Goal: Transaction & Acquisition: Book appointment/travel/reservation

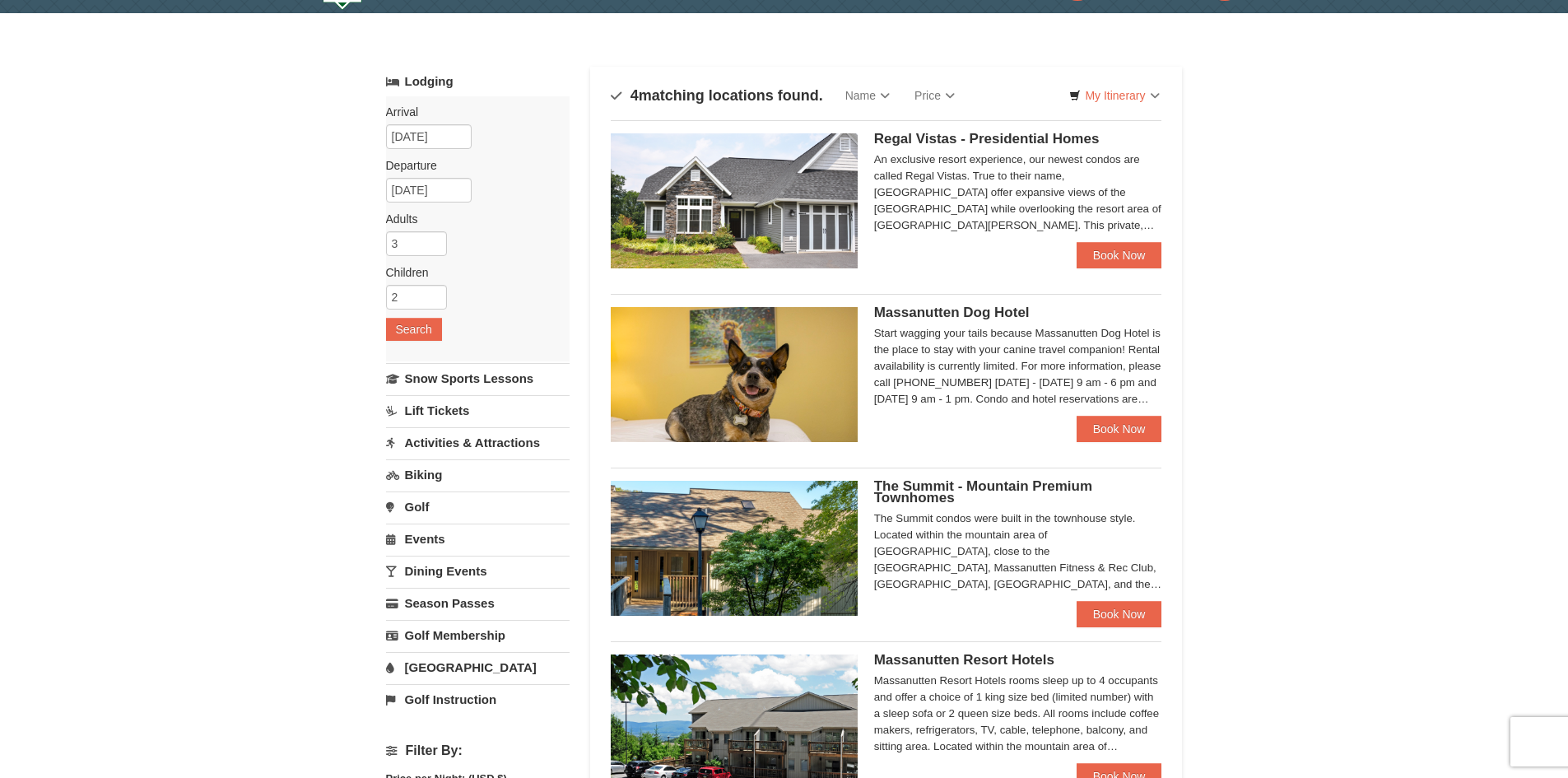
scroll to position [83, 0]
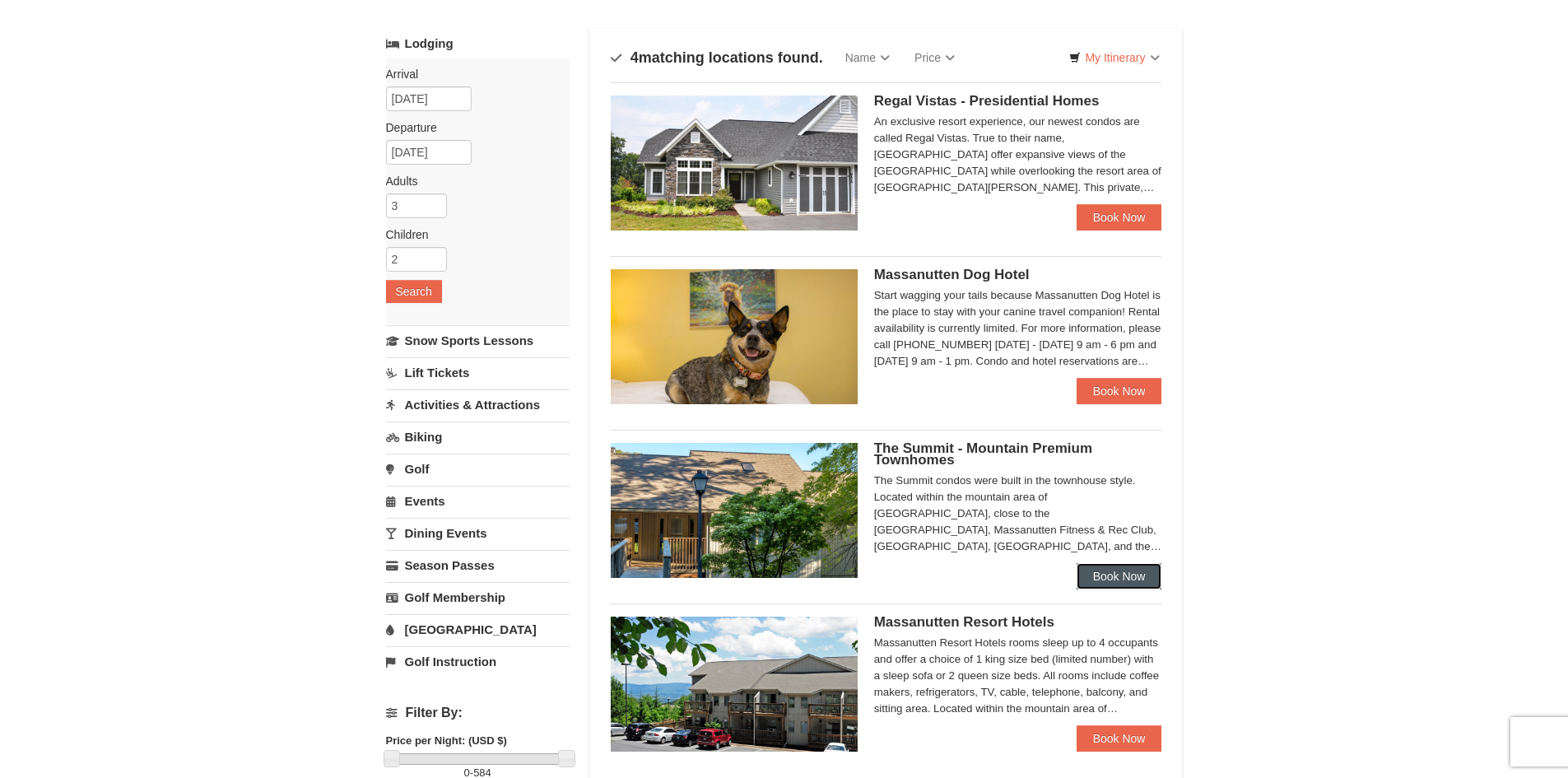
click at [1135, 570] on link "Book Now" at bounding box center [1120, 576] width 85 height 27
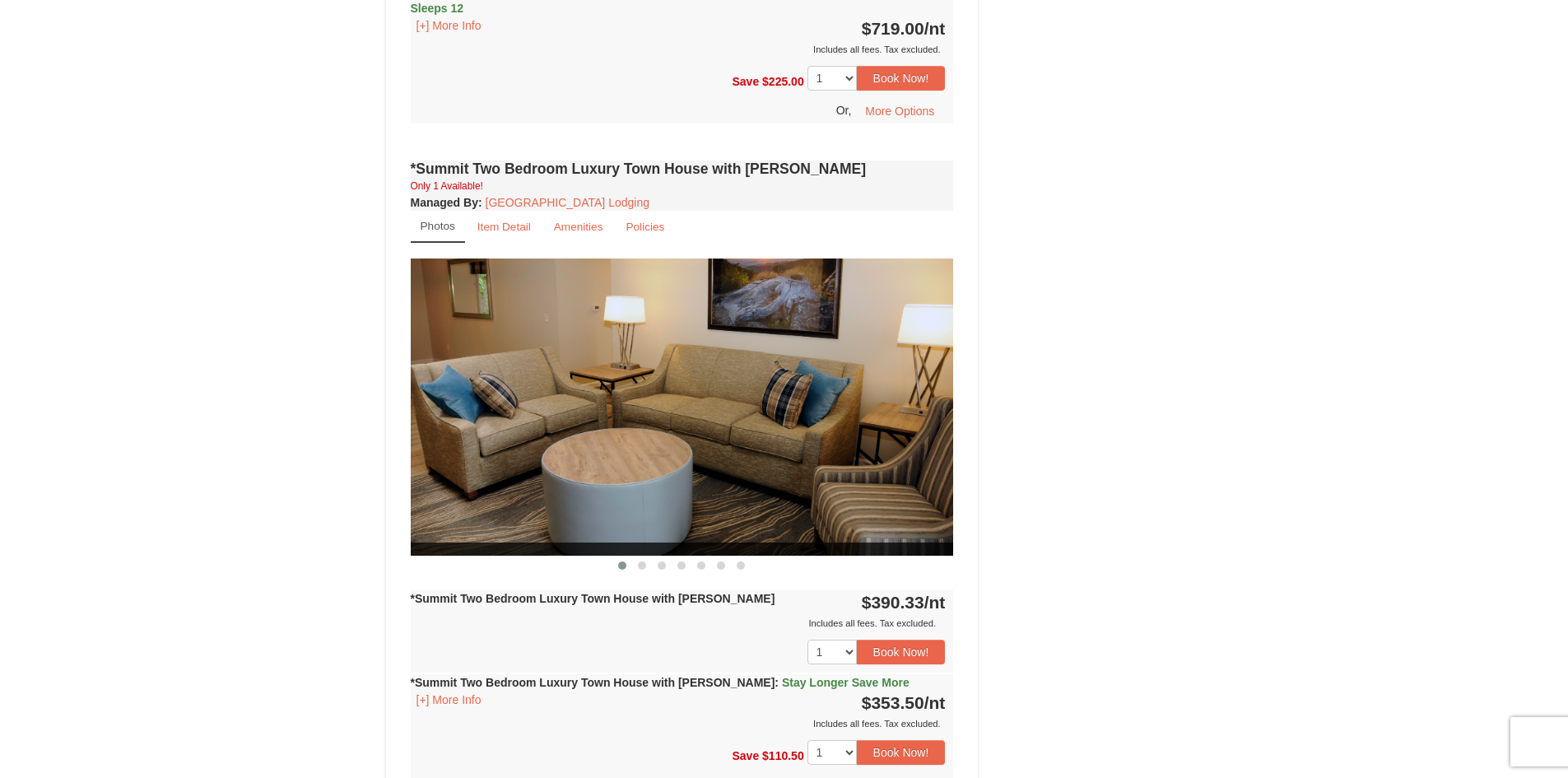
scroll to position [1235, 0]
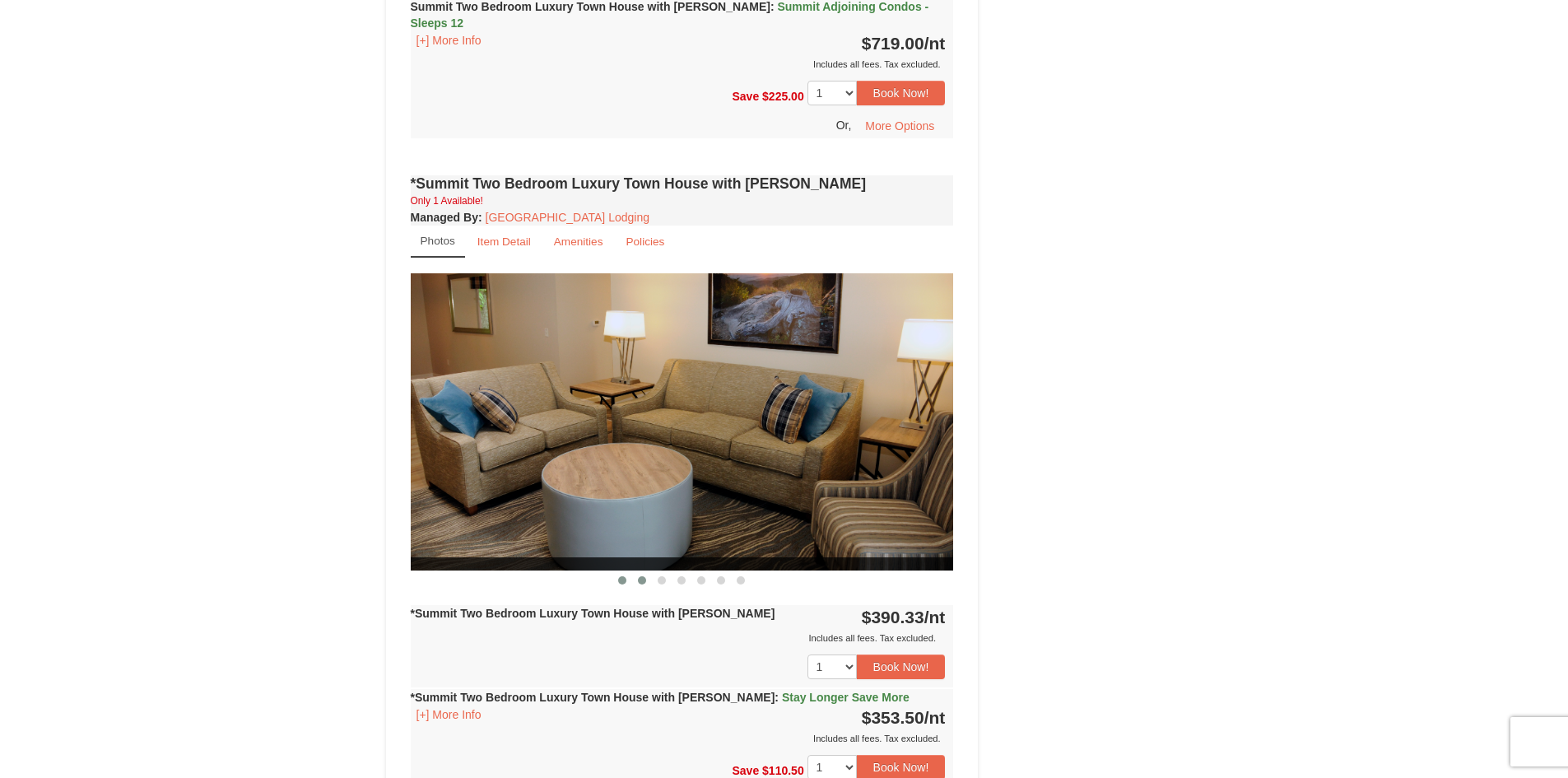
click at [643, 576] on span at bounding box center [641, 580] width 8 height 8
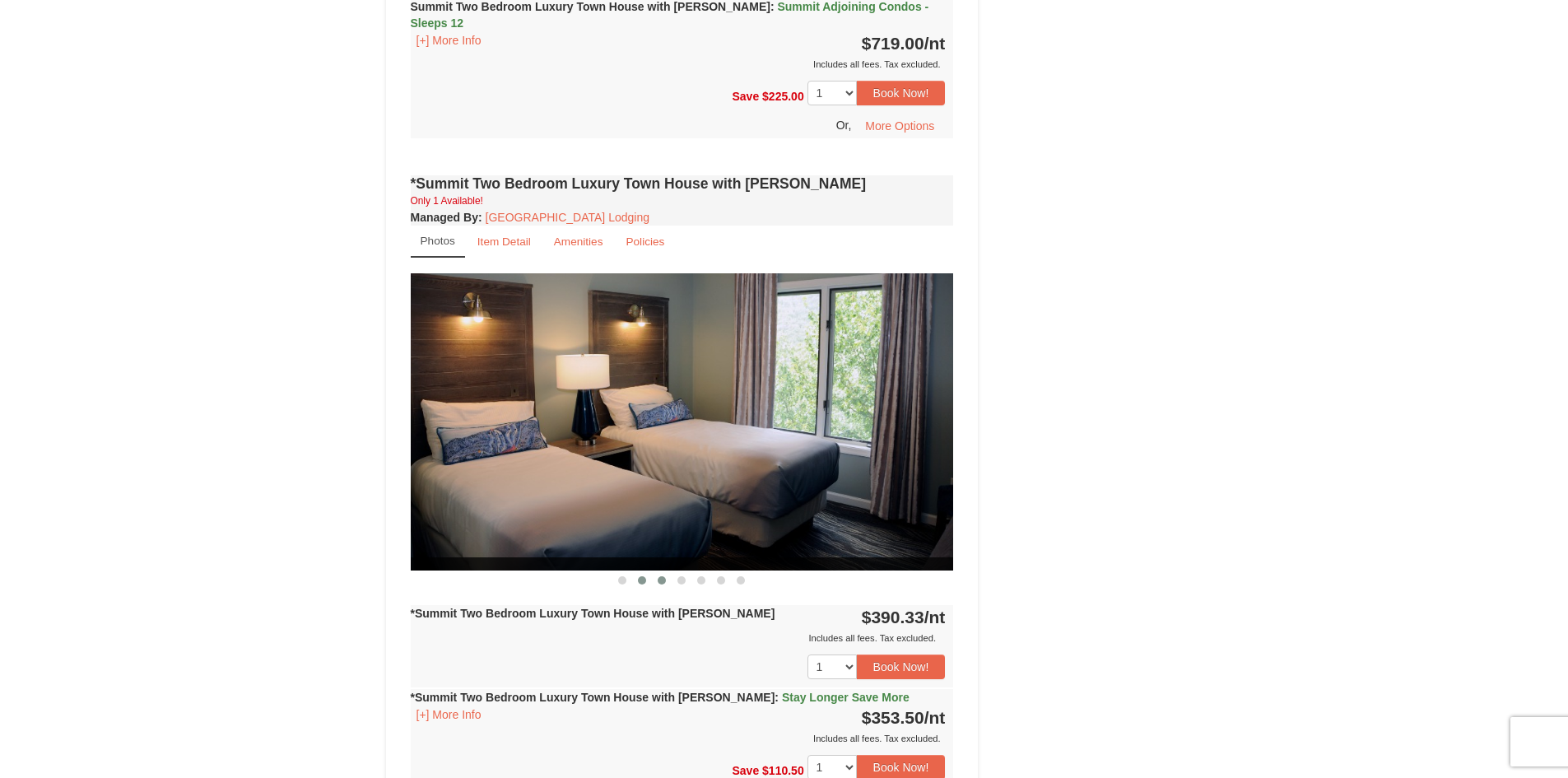
click at [668, 572] on button at bounding box center [661, 580] width 20 height 17
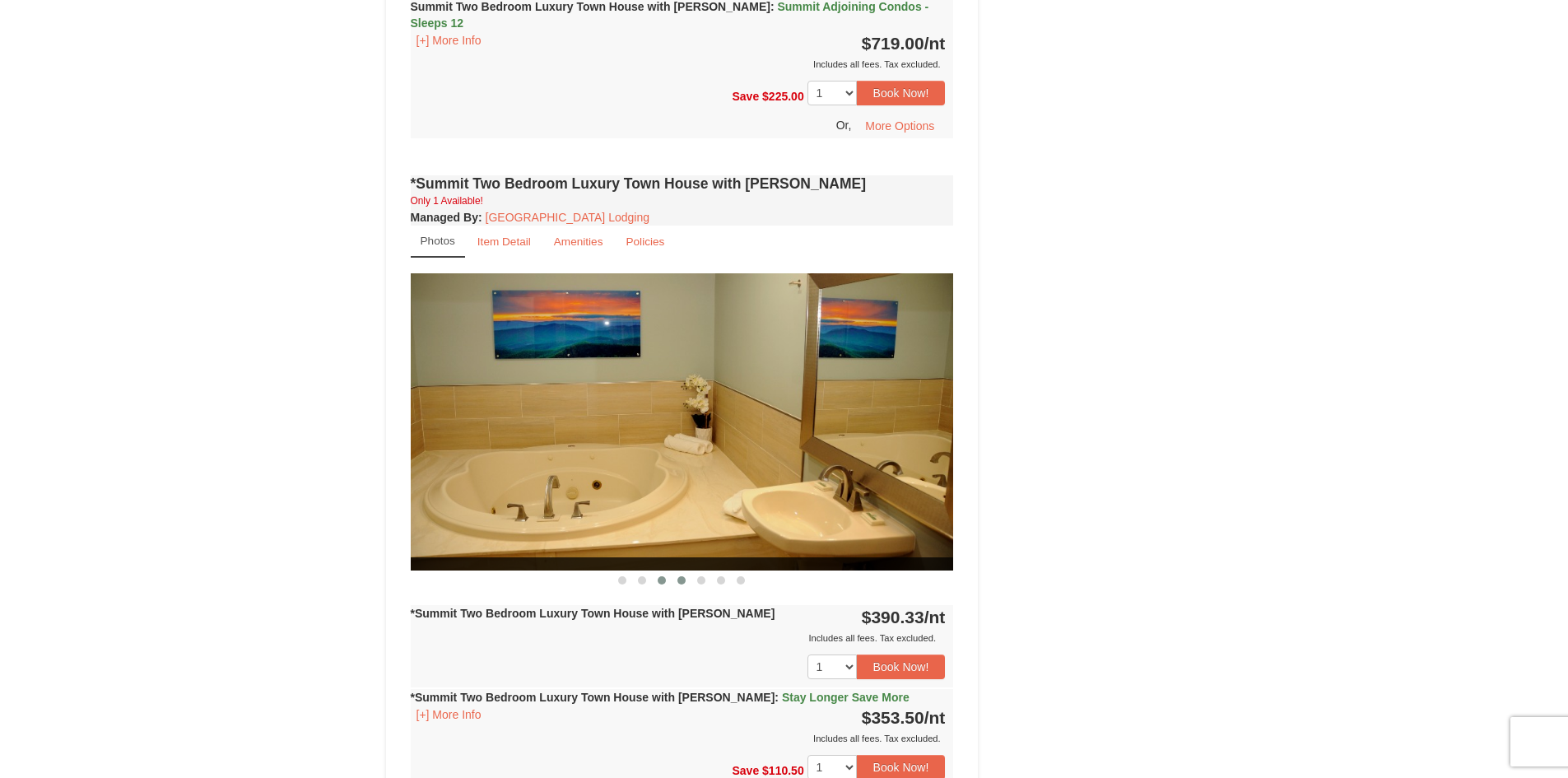
click at [685, 576] on span at bounding box center [681, 580] width 8 height 8
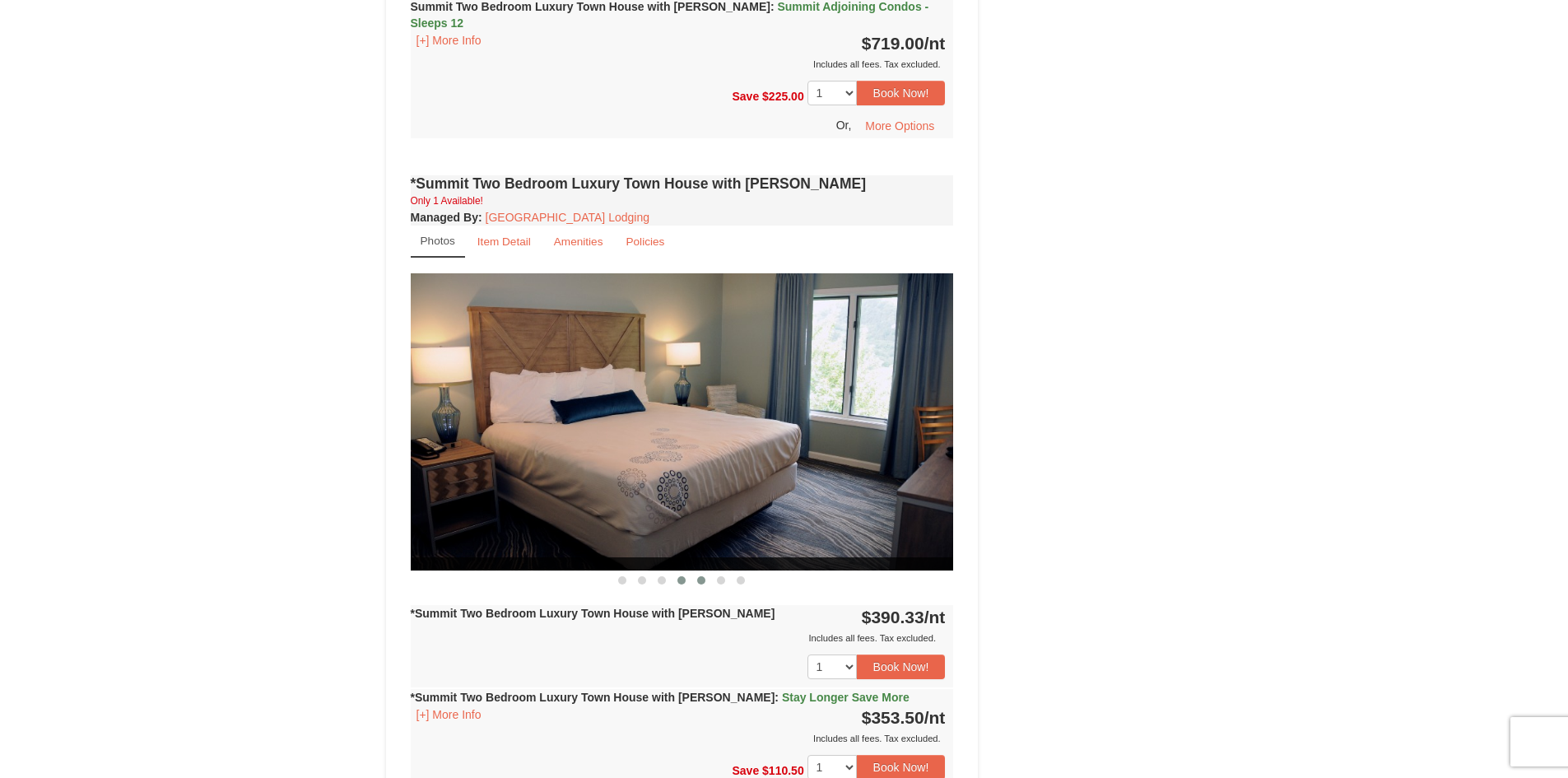
click at [707, 572] on button at bounding box center [701, 580] width 20 height 17
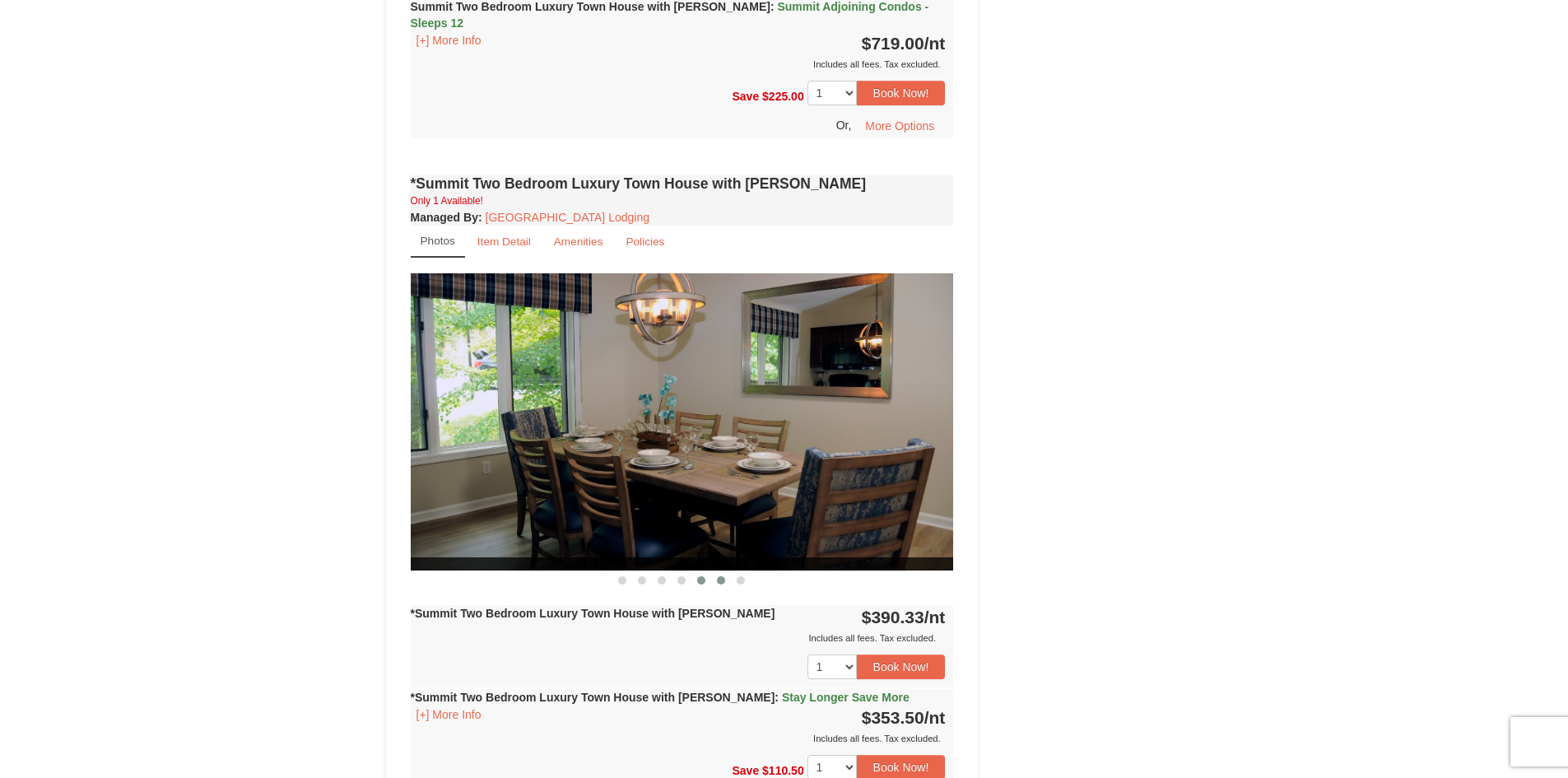
click at [718, 576] on span at bounding box center [720, 580] width 8 height 8
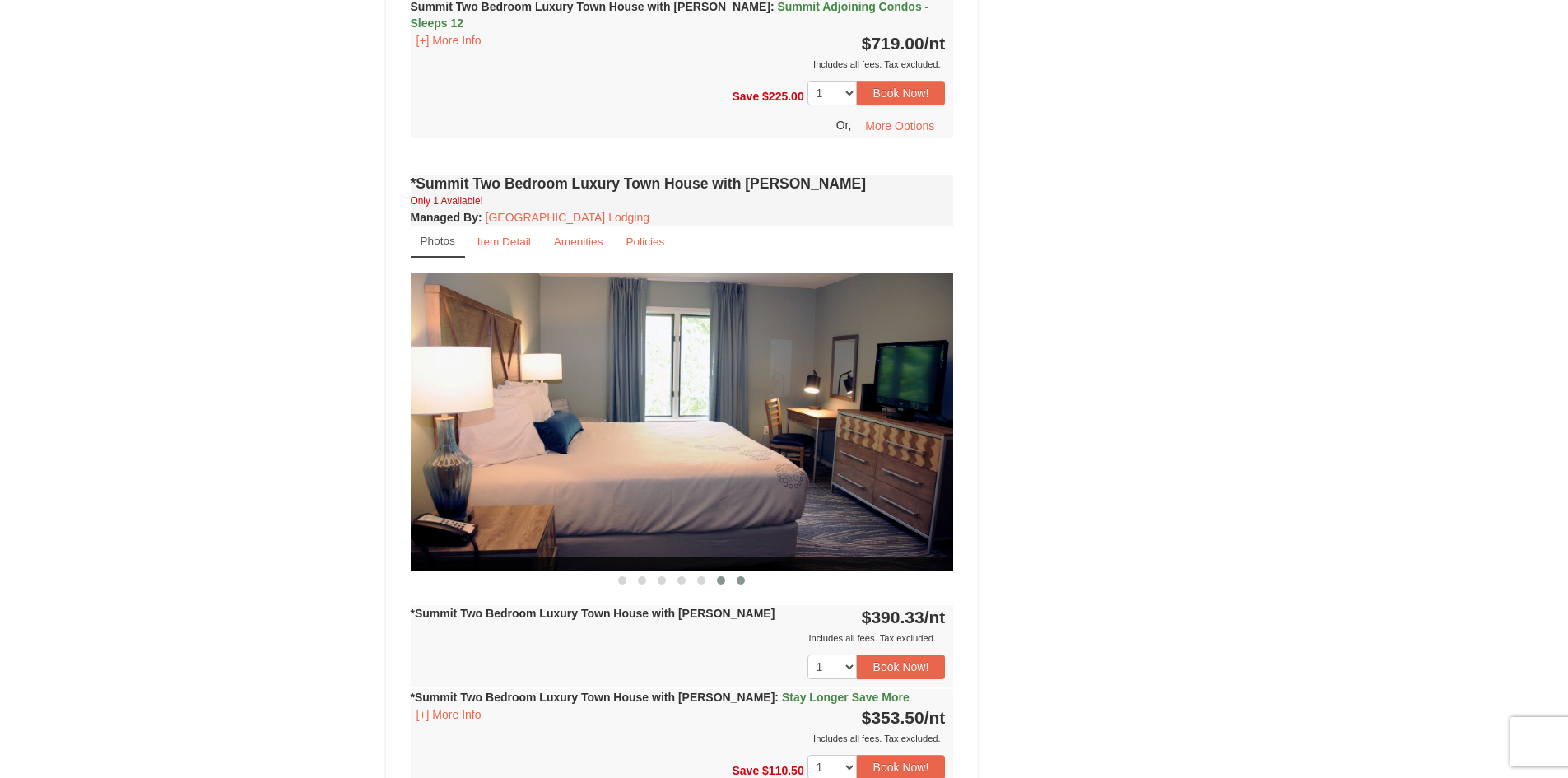
click at [740, 572] on button at bounding box center [740, 580] width 20 height 17
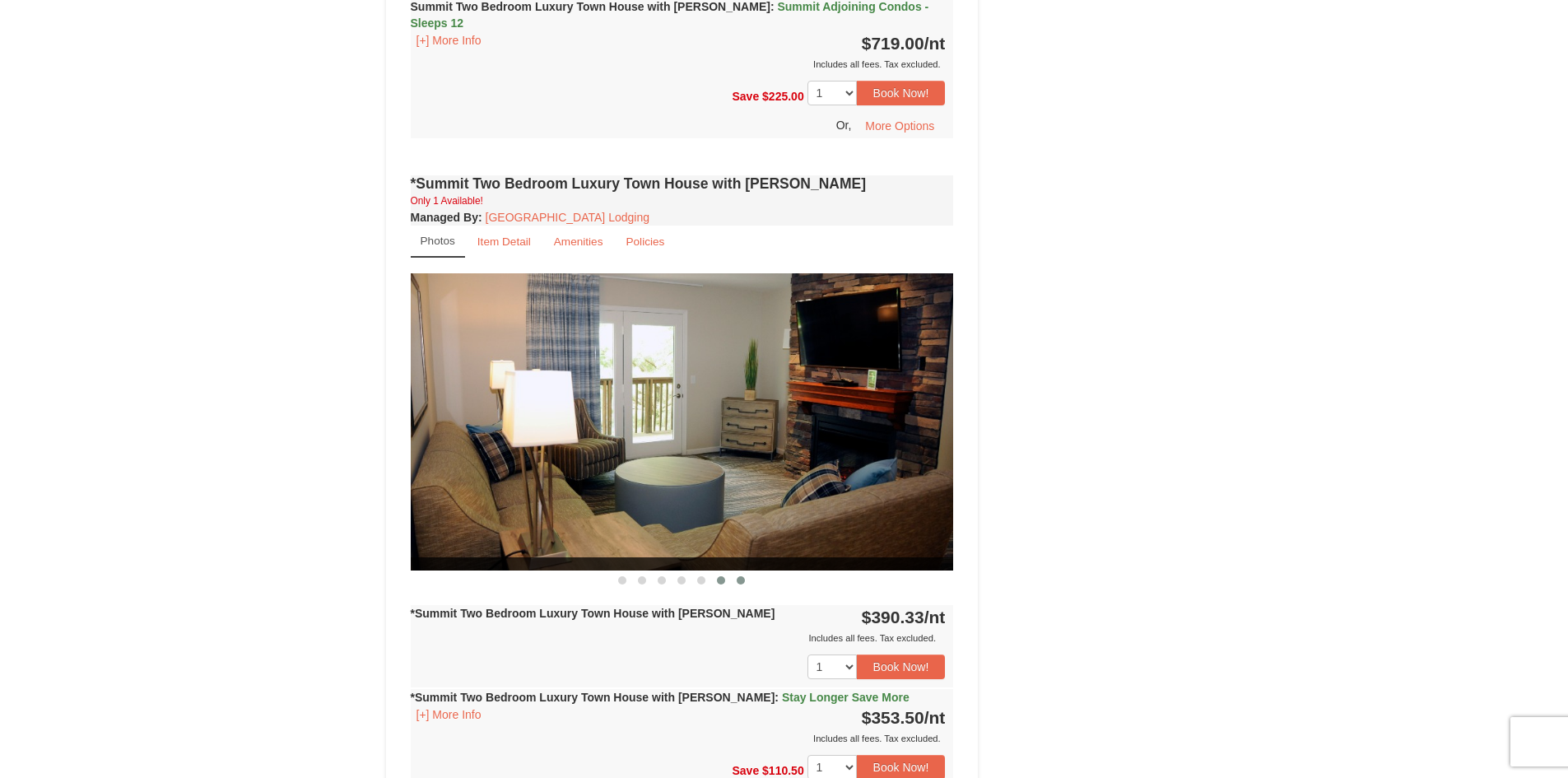
click at [717, 572] on button at bounding box center [721, 580] width 20 height 17
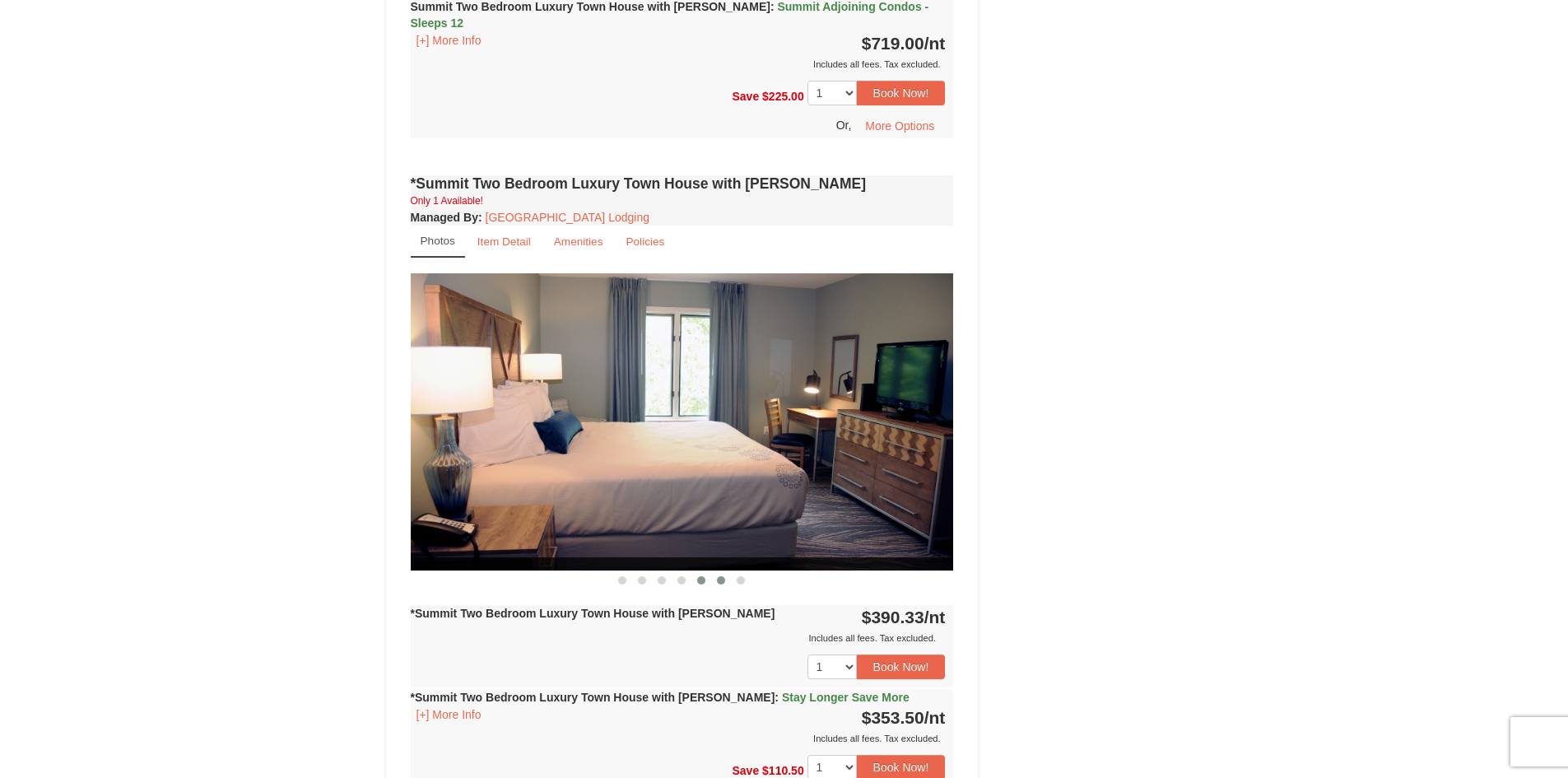
click at [706, 576] on span at bounding box center [701, 580] width 8 height 8
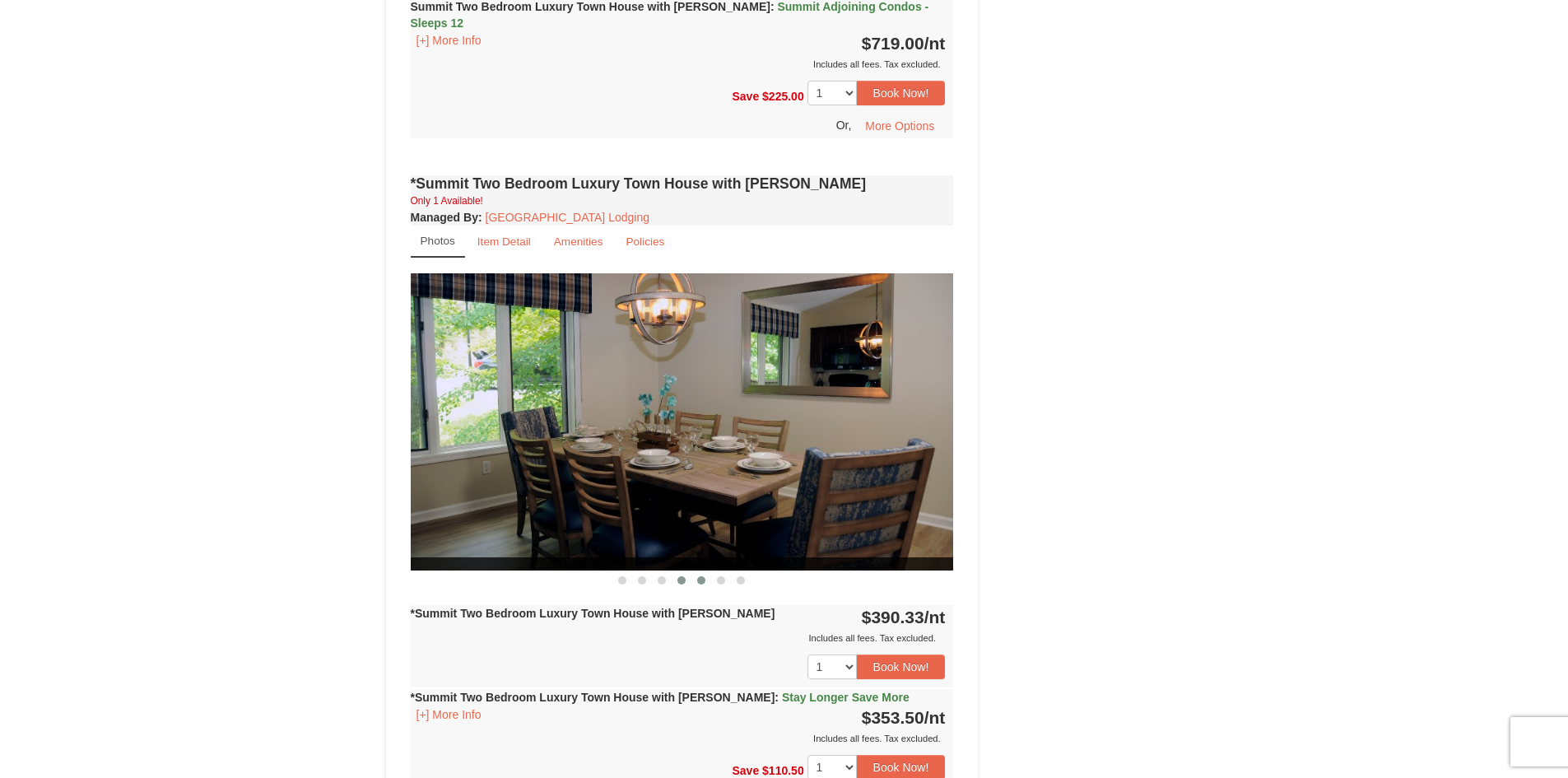
click at [685, 576] on span at bounding box center [681, 580] width 8 height 8
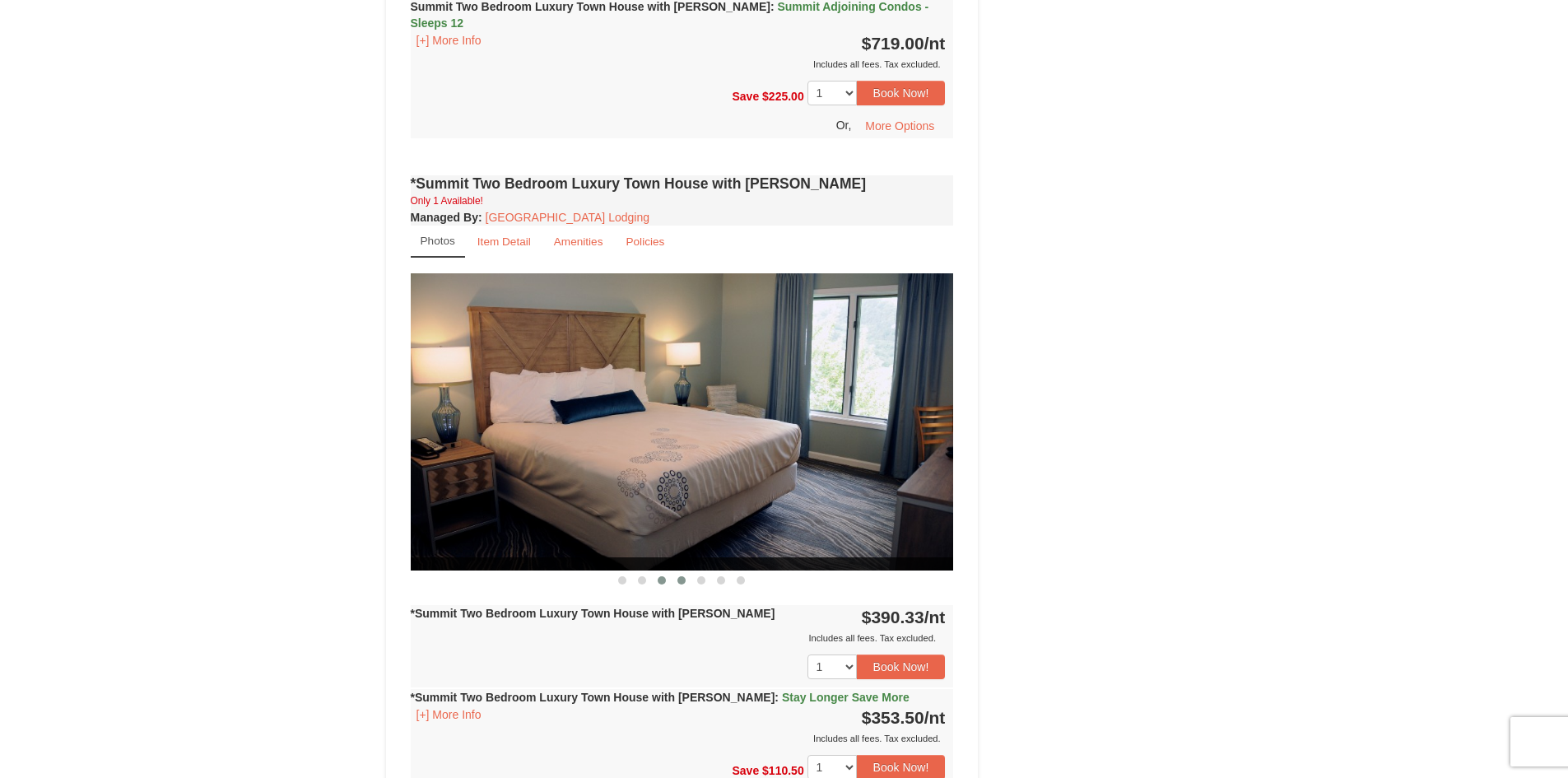
click at [664, 576] on span at bounding box center [661, 580] width 8 height 8
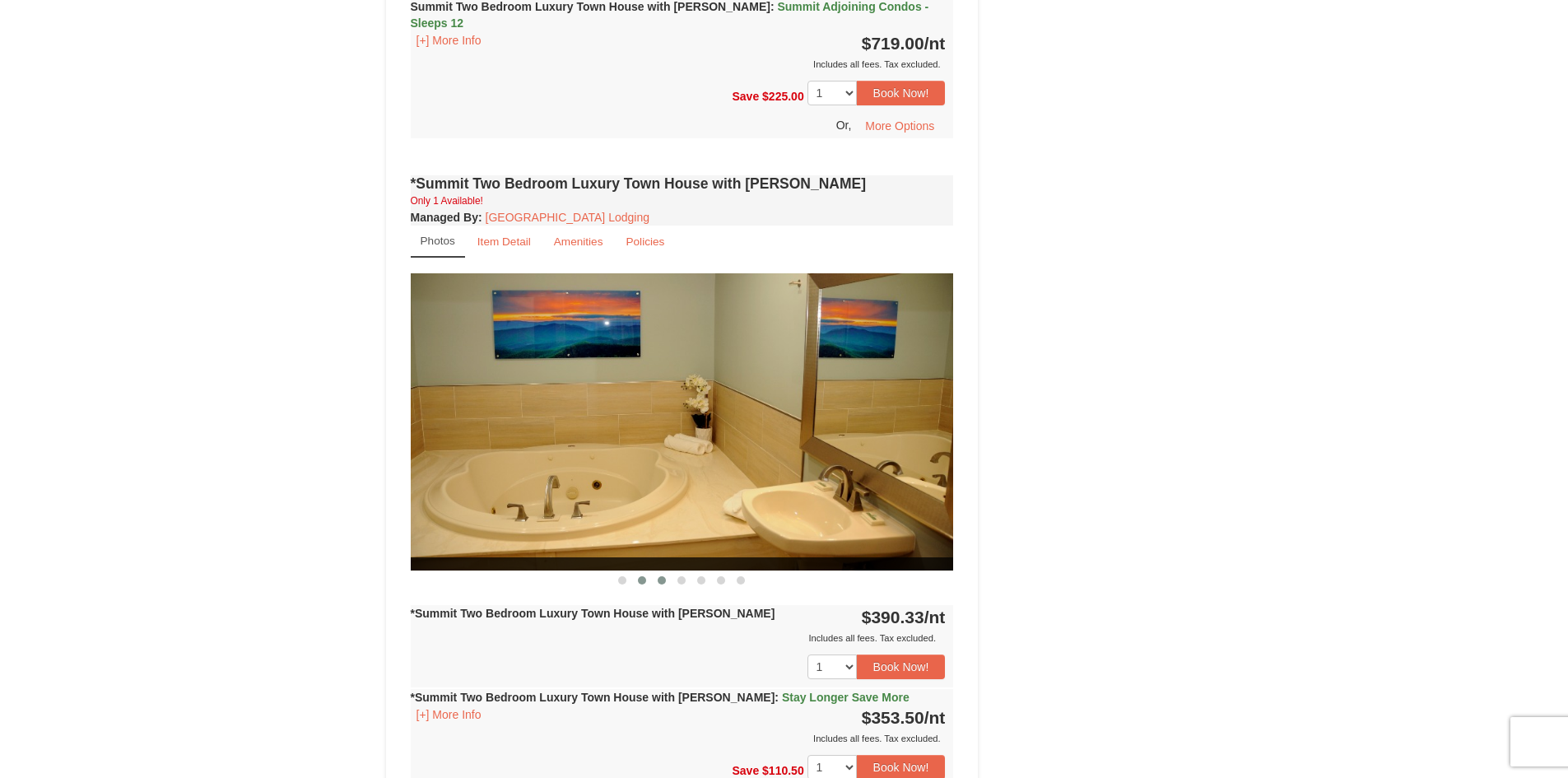
click at [645, 572] on button at bounding box center [642, 580] width 20 height 17
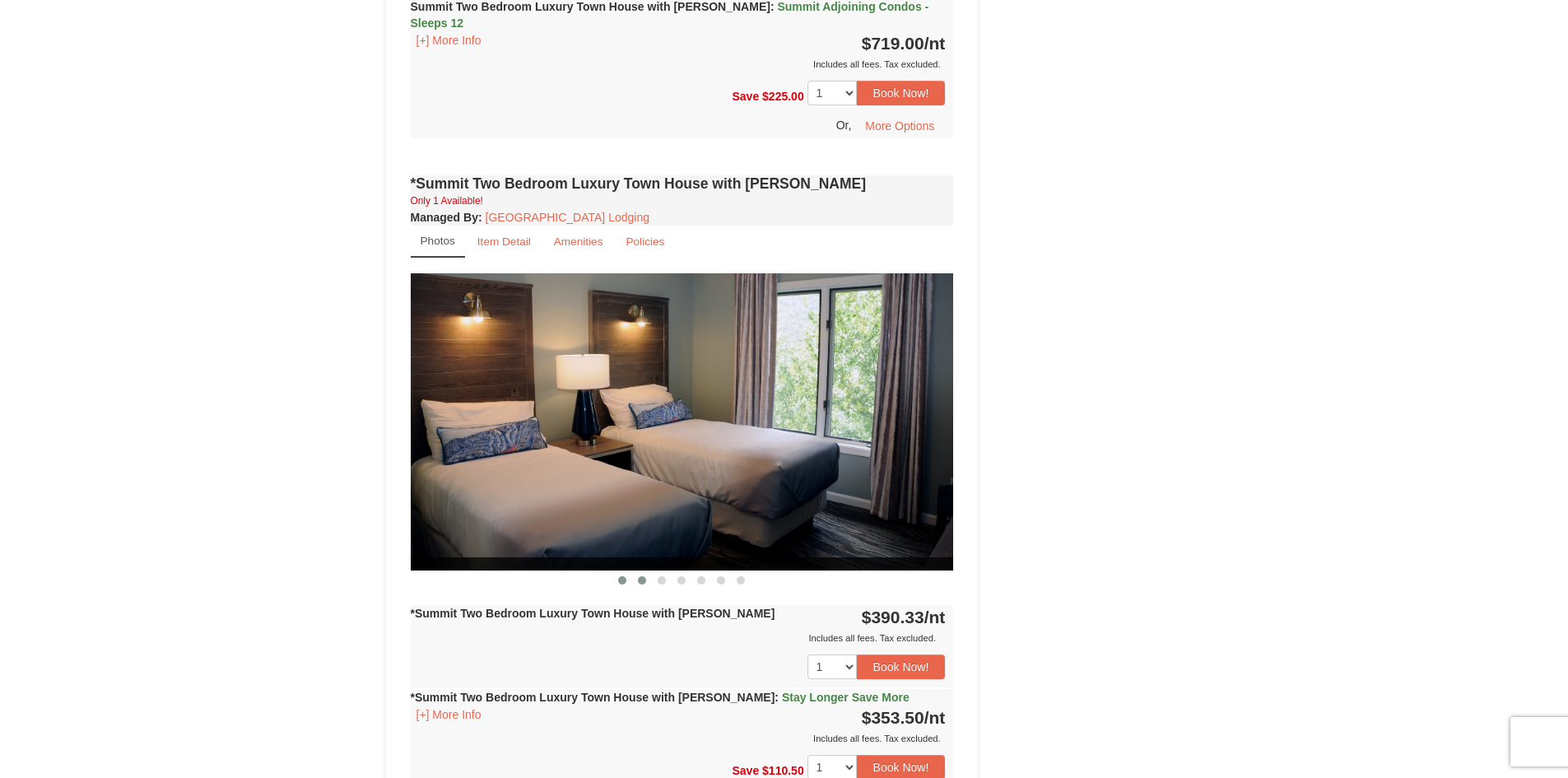
click at [616, 572] on button at bounding box center [622, 580] width 20 height 17
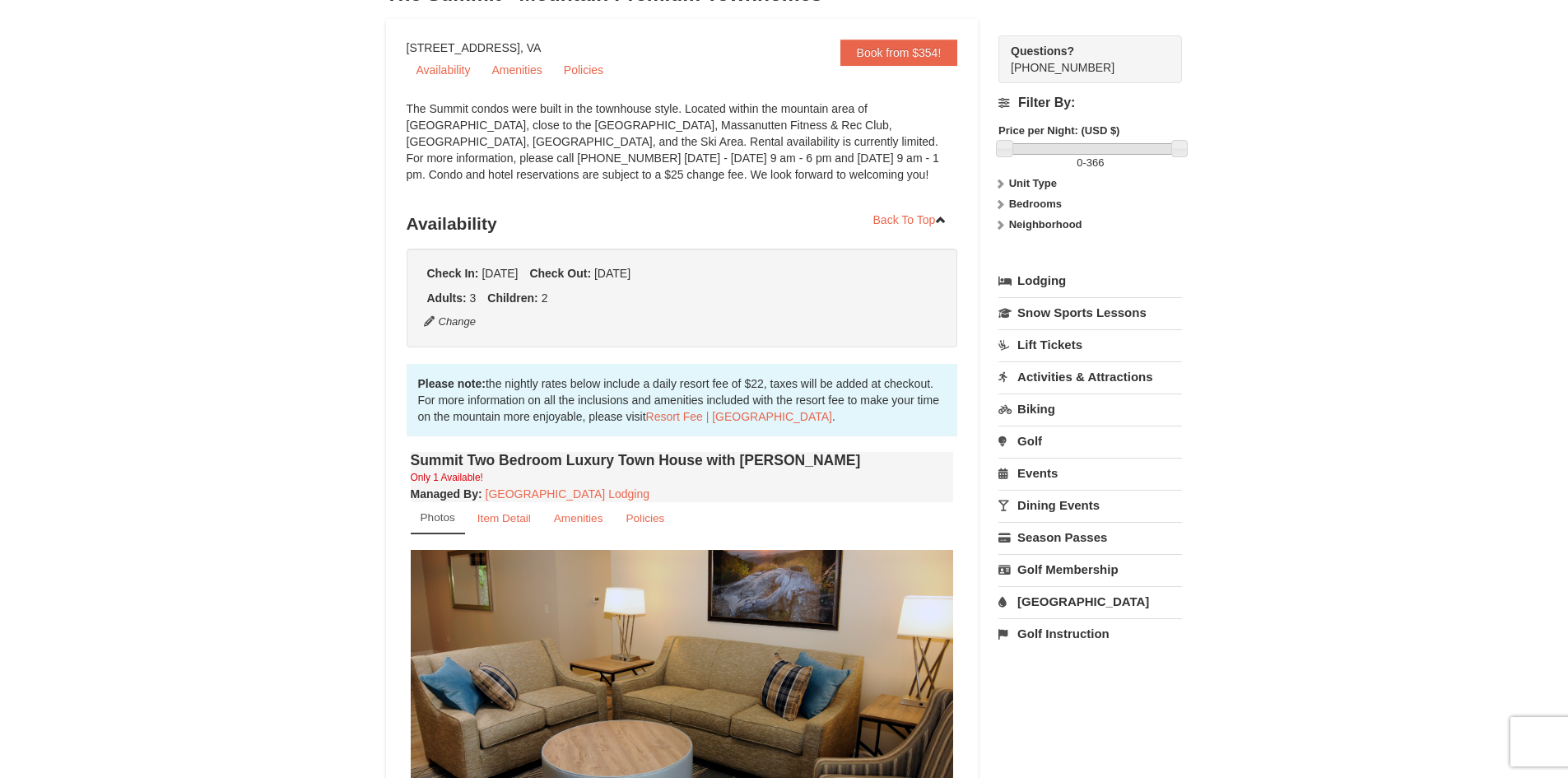
scroll to position [0, 0]
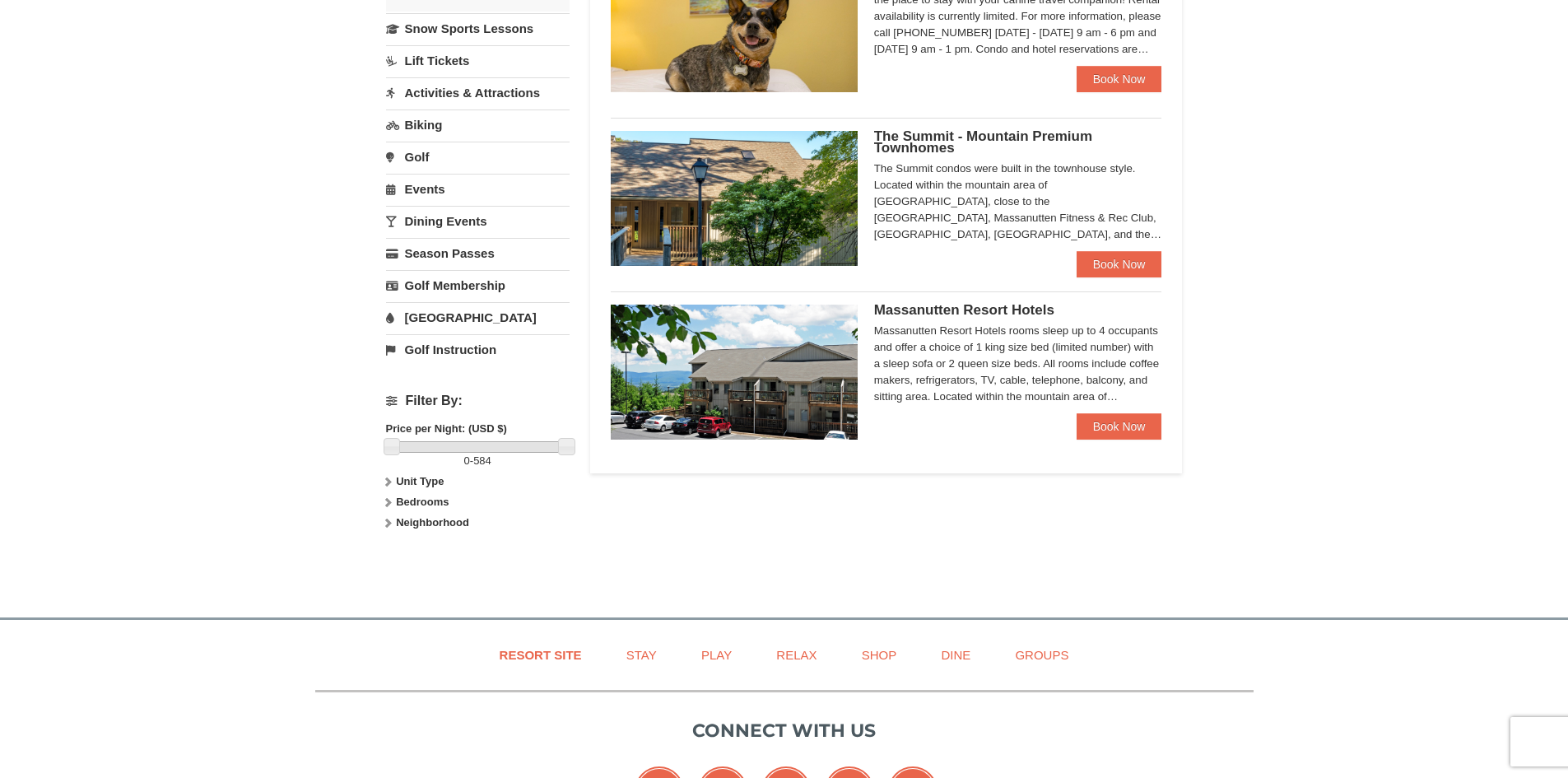
scroll to position [412, 0]
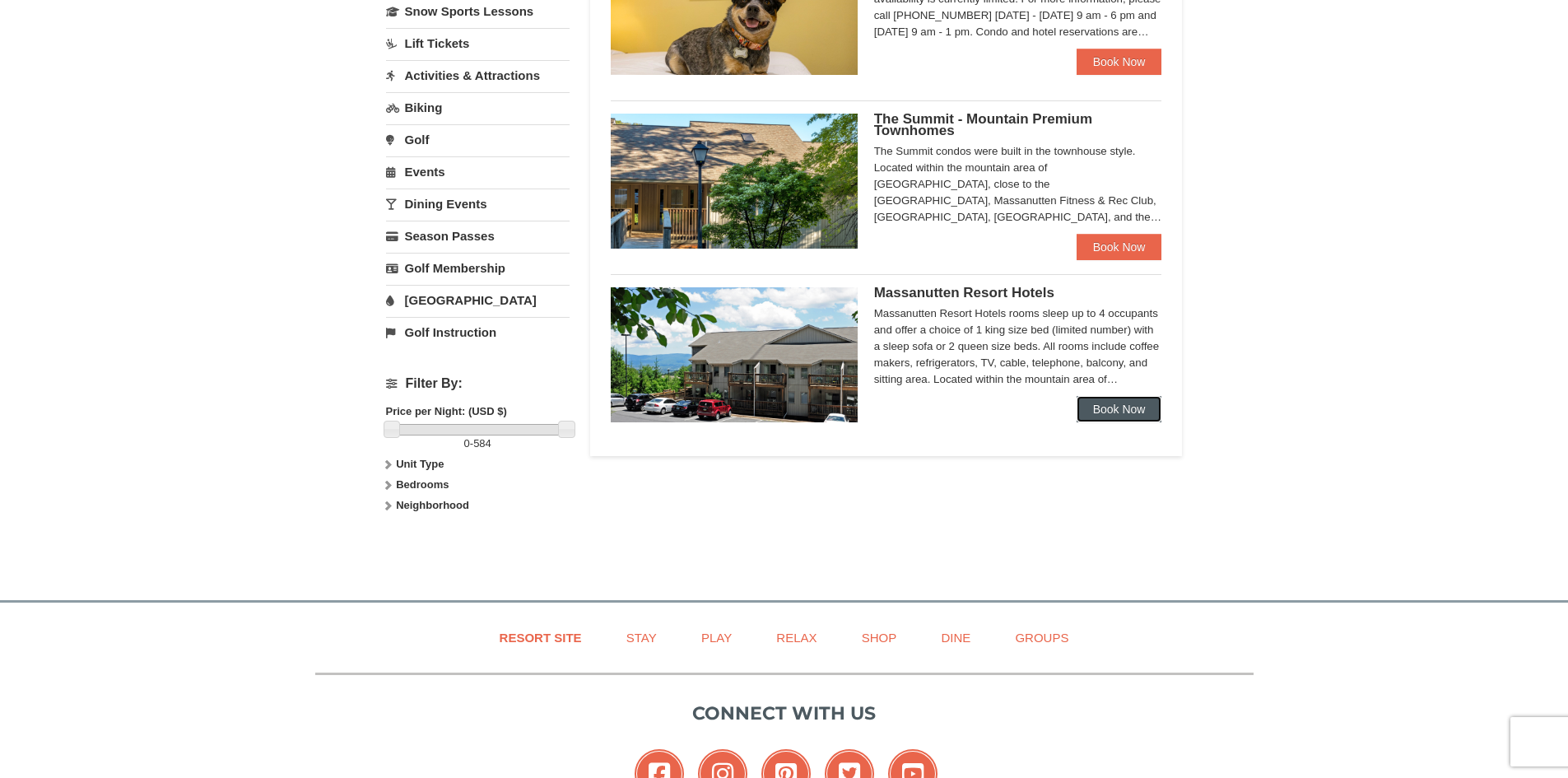
click at [1117, 402] on link "Book Now" at bounding box center [1120, 409] width 85 height 27
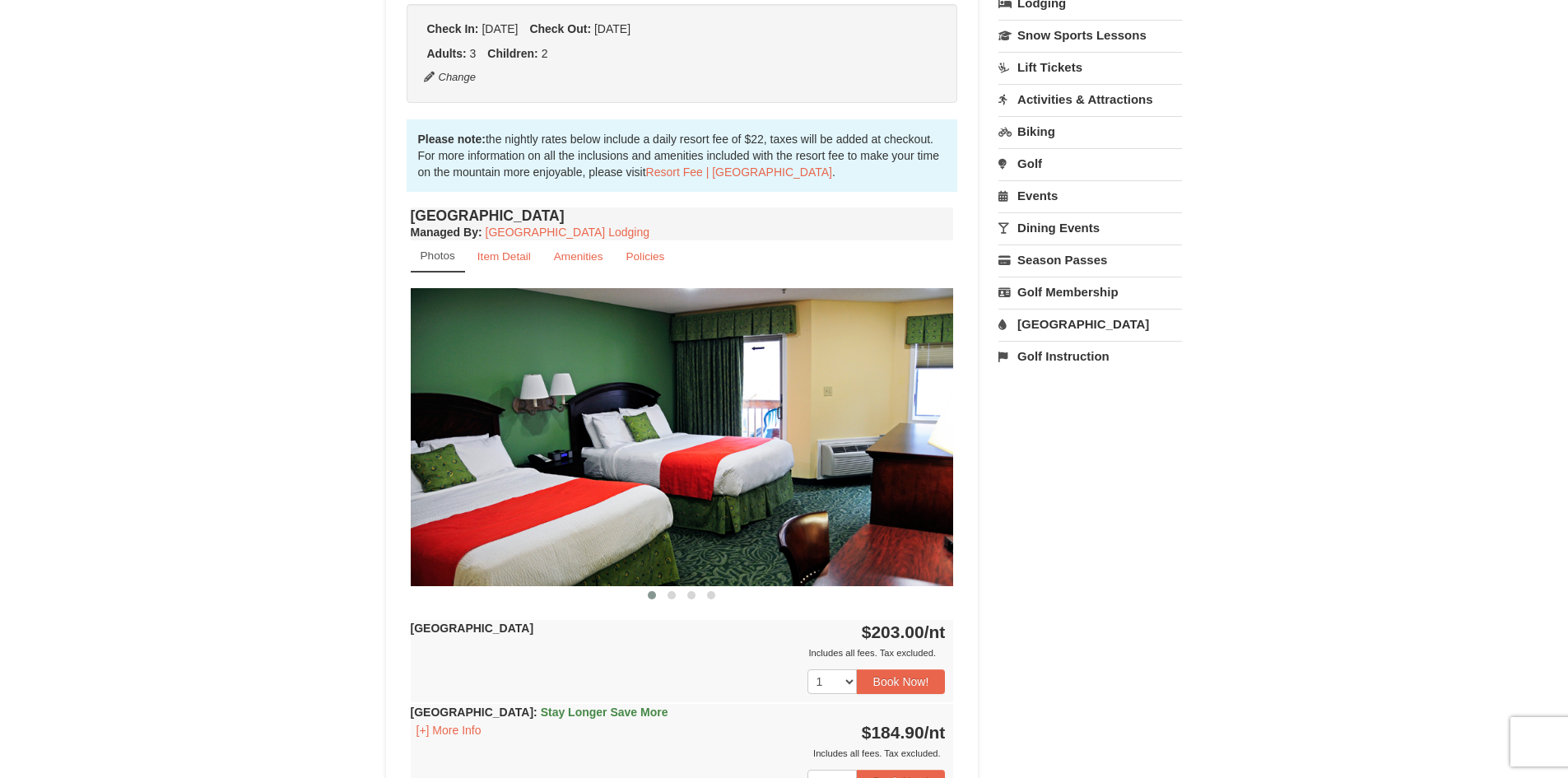
scroll to position [576, 0]
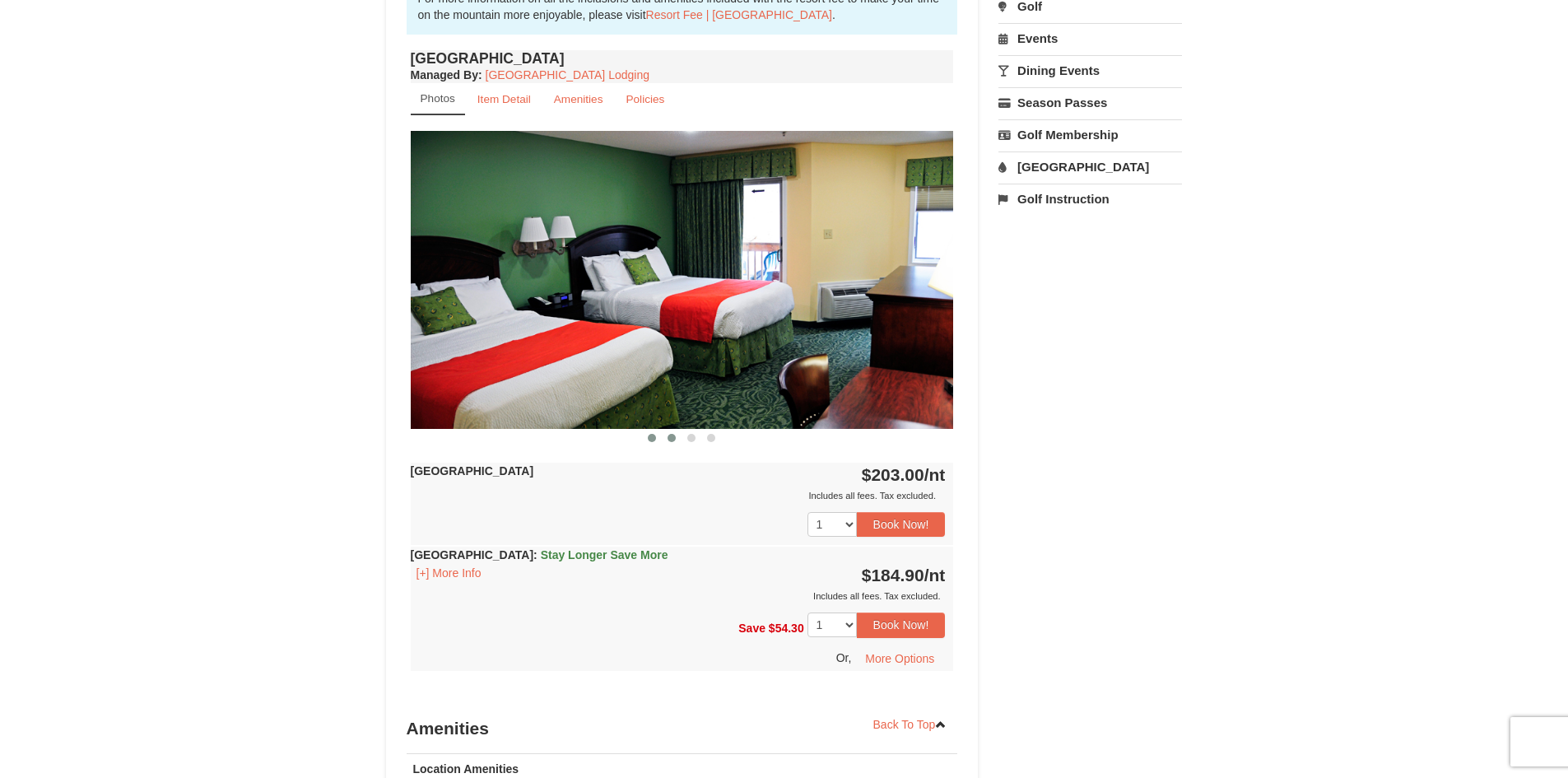
click at [673, 438] on span at bounding box center [671, 438] width 8 height 8
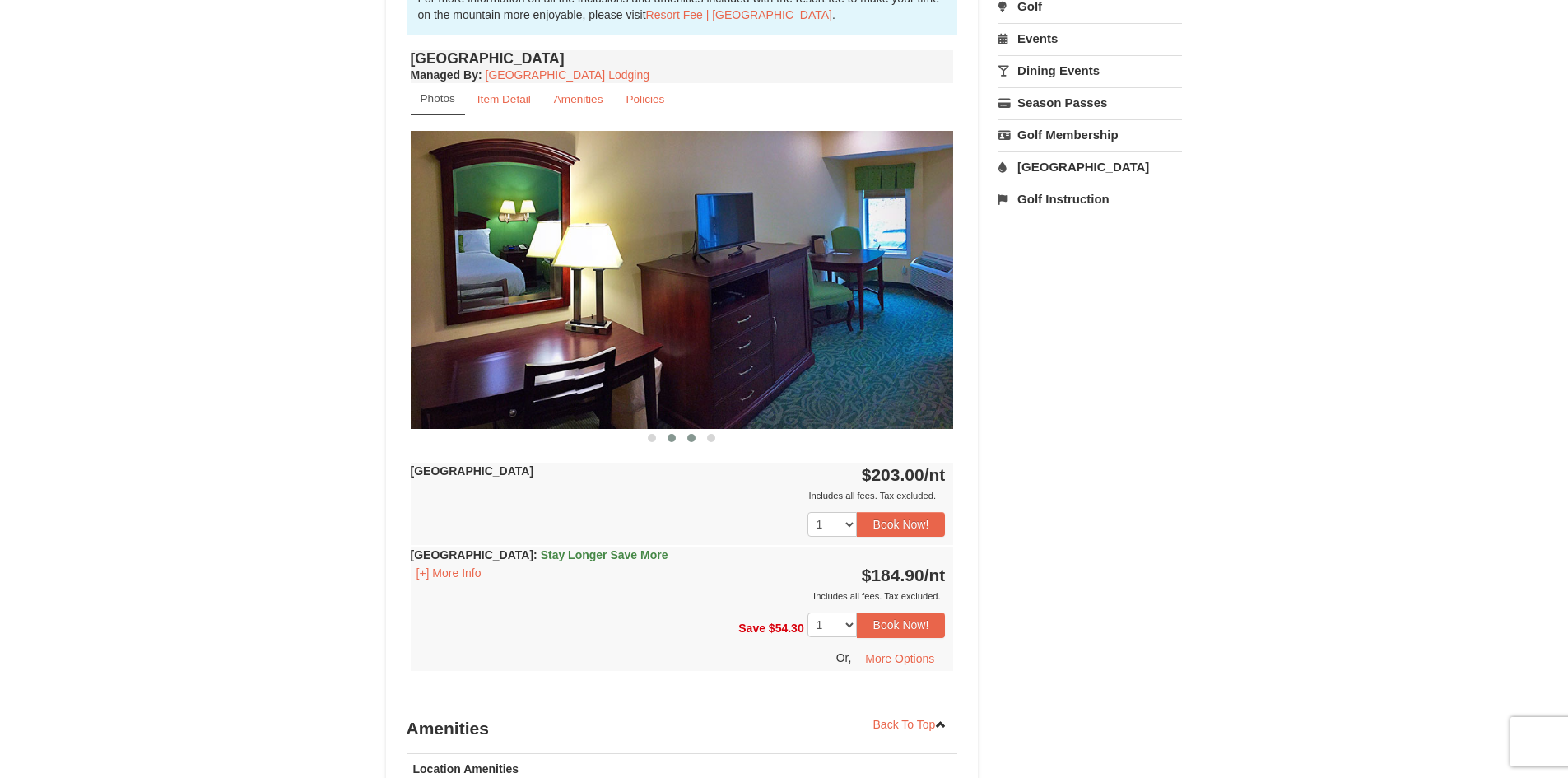
click at [691, 438] on span at bounding box center [691, 438] width 8 height 8
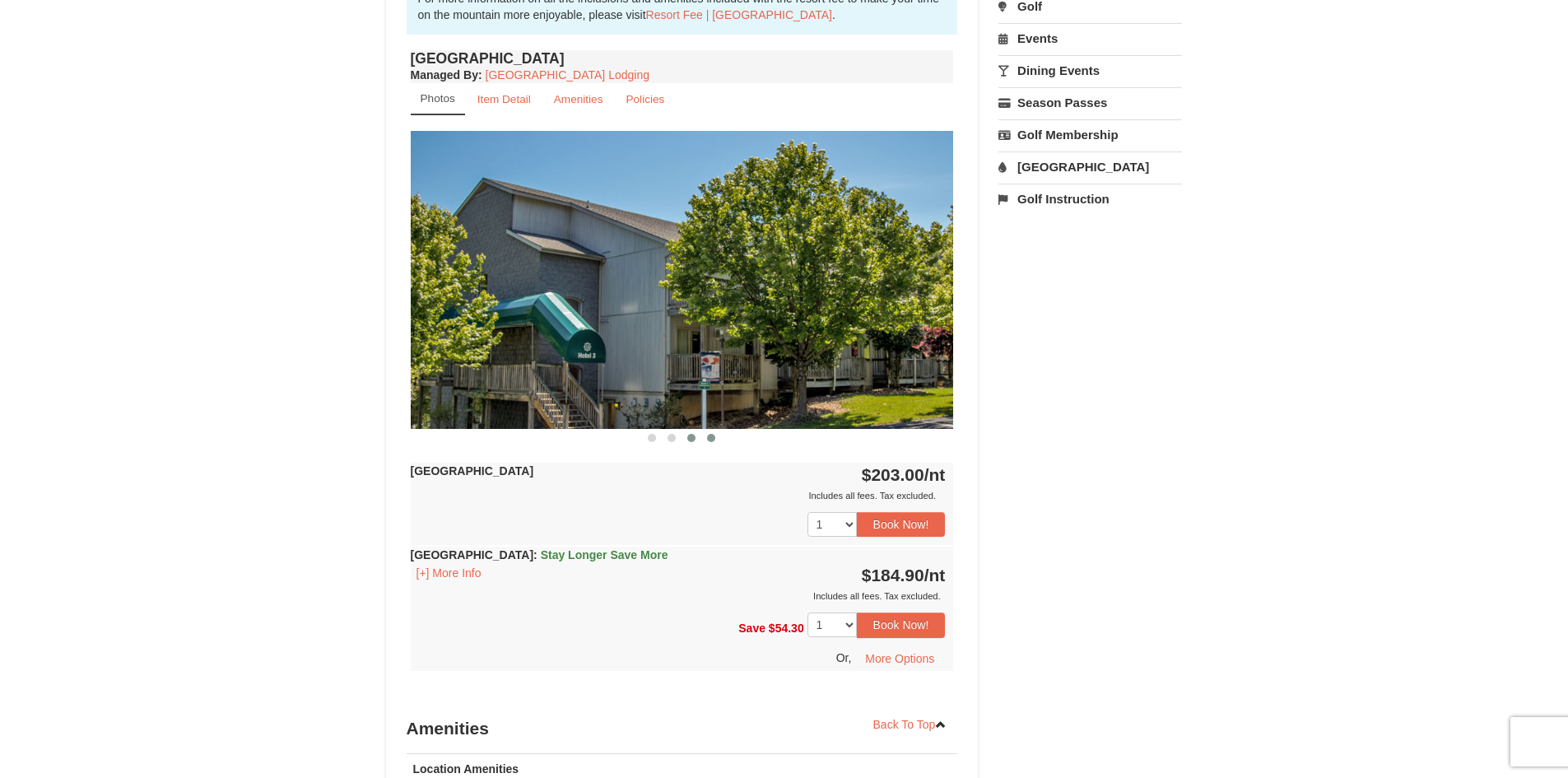
click at [709, 438] on span at bounding box center [710, 438] width 8 height 8
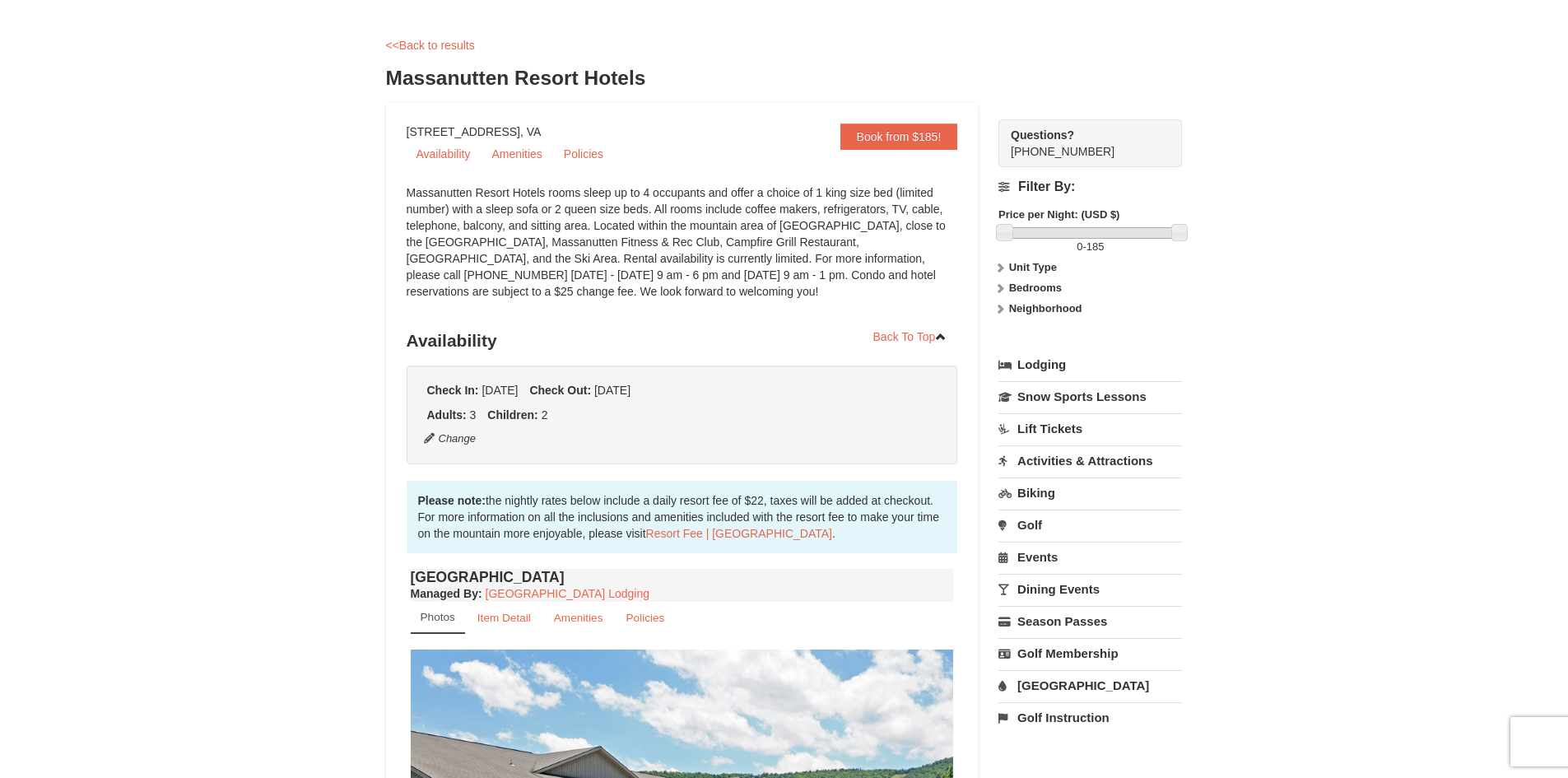
scroll to position [29, 0]
